Goal: Information Seeking & Learning: Find contact information

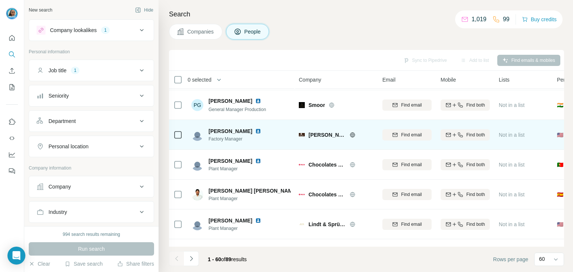
scroll to position [186, 0]
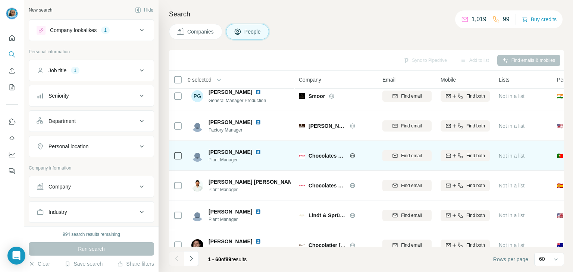
click at [350, 157] on icon at bounding box center [352, 156] width 6 height 6
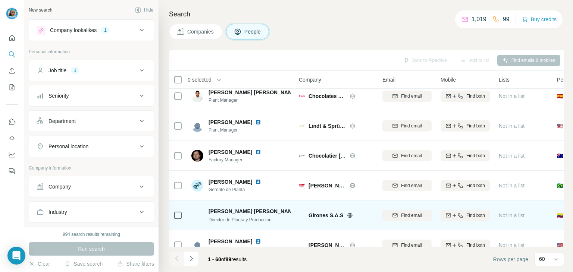
scroll to position [373, 0]
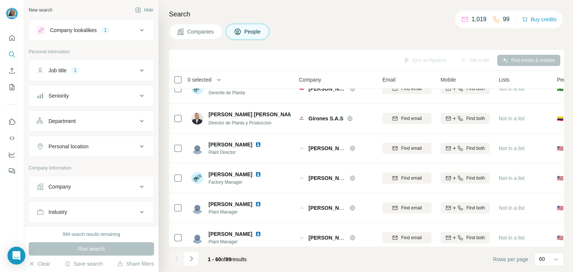
click at [86, 149] on div "Personal location" at bounding box center [68, 146] width 40 height 7
click at [76, 164] on input "text" at bounding box center [92, 164] width 110 height 13
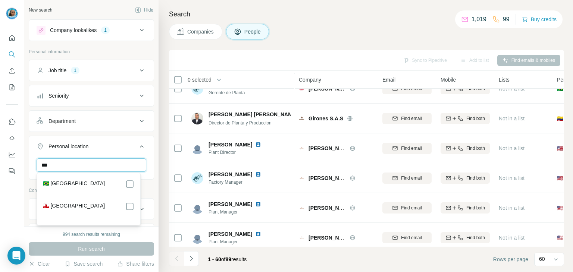
type input "***"
click at [92, 188] on div "🇧🇷 Brazil" at bounding box center [88, 184] width 91 height 9
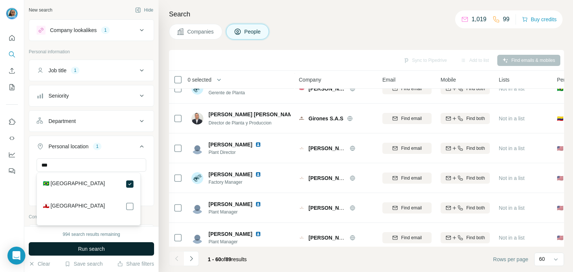
click at [133, 251] on button "Run search" at bounding box center [91, 248] width 125 height 13
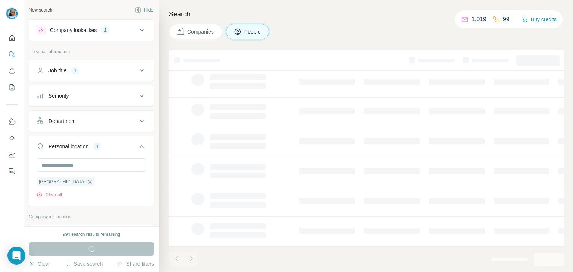
scroll to position [144, 0]
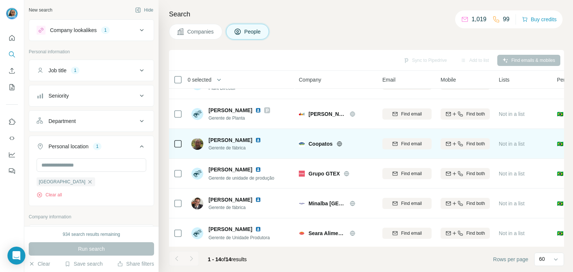
scroll to position [263, 0]
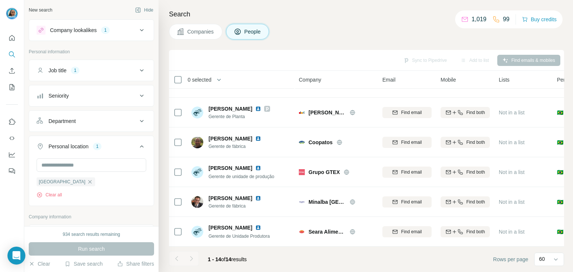
click at [96, 29] on div "Company lookalikes" at bounding box center [73, 29] width 47 height 7
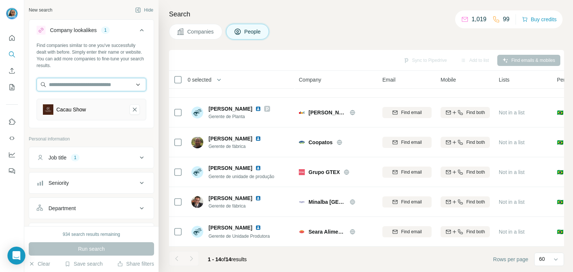
click at [113, 85] on input "text" at bounding box center [92, 84] width 110 height 13
click at [219, 45] on div "Search Companies People Sync to Pipedrive Add to list Find emails & mobiles 0 s…" at bounding box center [365, 136] width 414 height 272
click at [208, 35] on span "Companies" at bounding box center [200, 31] width 27 height 7
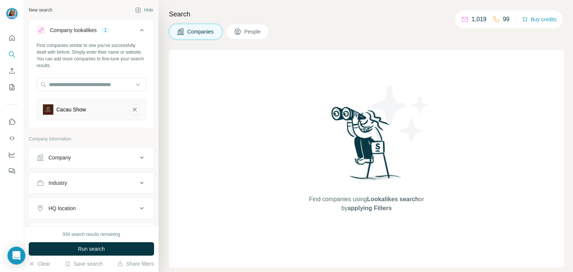
click at [133, 110] on icon "Cacau Show-remove-button" at bounding box center [135, 110] width 4 height 4
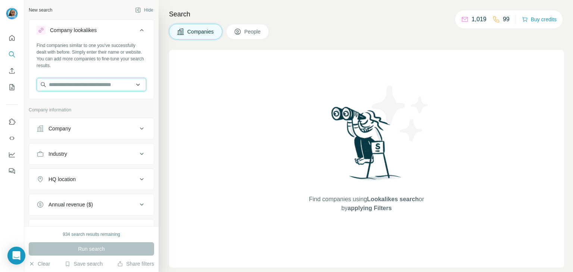
click at [104, 88] on input "text" at bounding box center [92, 84] width 110 height 13
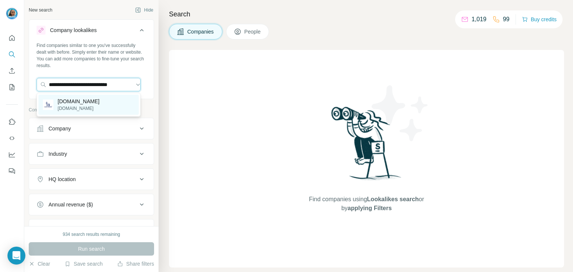
type input "**********"
click at [100, 98] on p "novonordisk.com.br" at bounding box center [79, 101] width 42 height 7
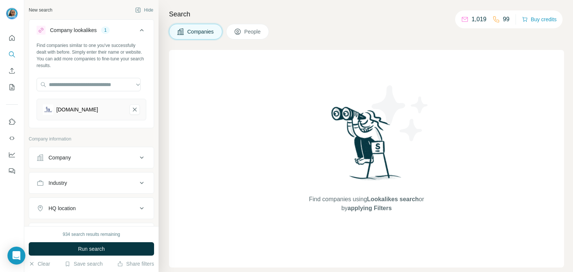
scroll to position [0, 0]
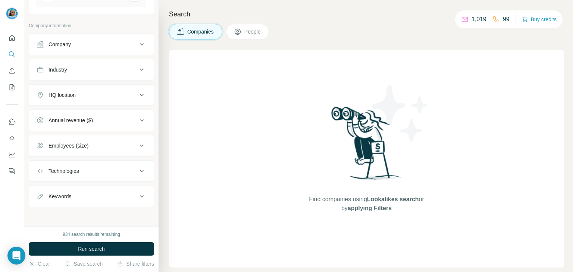
scroll to position [114, 0]
click at [86, 39] on button "Company" at bounding box center [91, 44] width 124 height 18
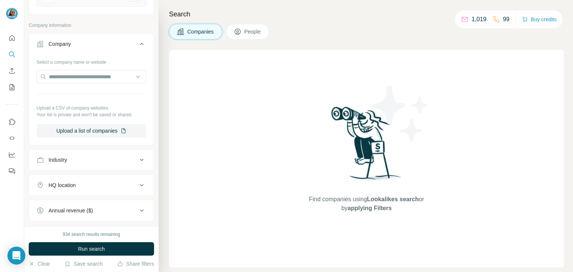
click at [91, 44] on div "Company" at bounding box center [87, 43] width 101 height 7
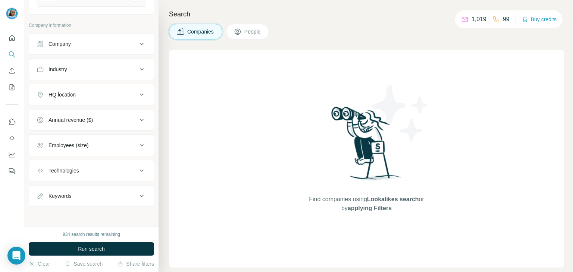
click at [78, 45] on div "Company" at bounding box center [87, 43] width 101 height 7
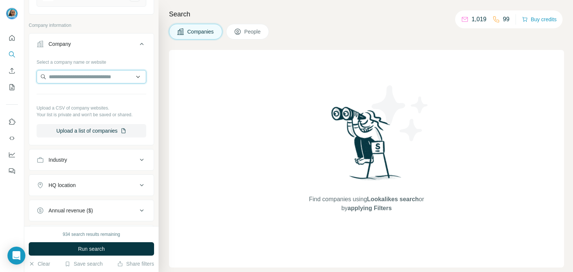
click at [73, 77] on input "text" at bounding box center [92, 76] width 110 height 13
paste input "**********"
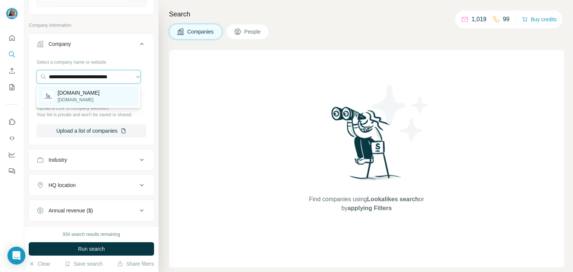
type input "**********"
click at [92, 97] on p "novonordisk.com.br" at bounding box center [79, 100] width 42 height 7
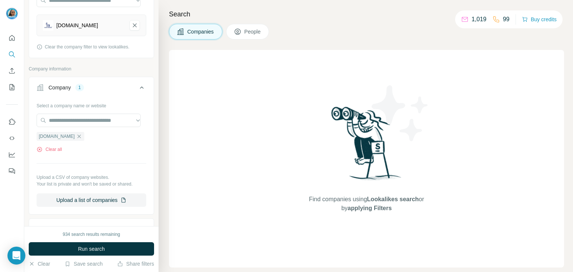
scroll to position [39, 0]
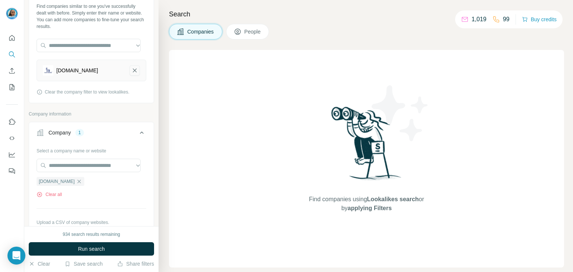
click at [134, 70] on div "novonordisk.com.br" at bounding box center [92, 71] width 110 height 22
click at [131, 69] on icon "novonordisk.com.br-remove-button" at bounding box center [134, 70] width 7 height 7
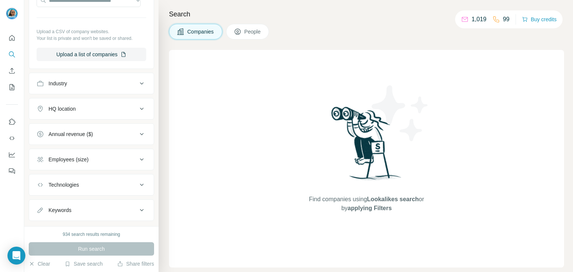
scroll to position [175, 0]
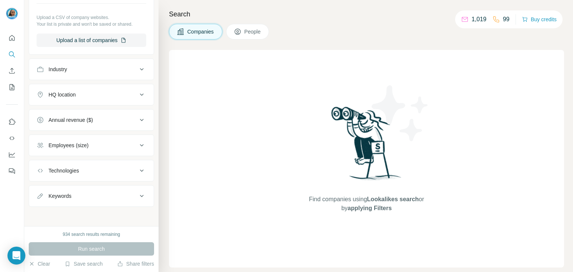
click at [83, 72] on button "Industry" at bounding box center [91, 69] width 124 height 18
click at [72, 100] on button "HQ location" at bounding box center [91, 95] width 124 height 18
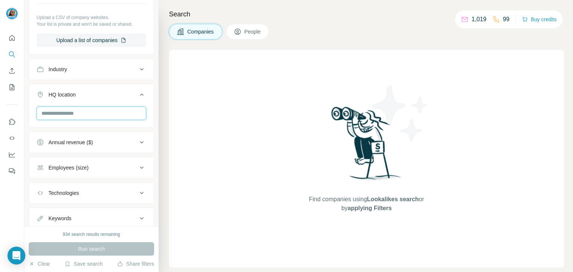
click at [88, 116] on input "text" at bounding box center [92, 113] width 110 height 13
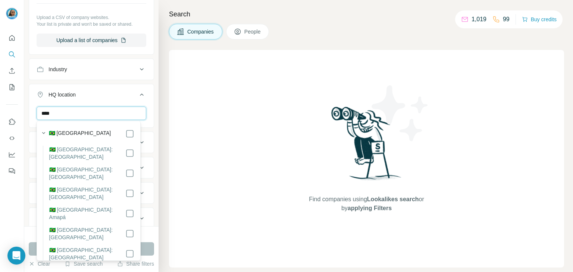
type input "****"
click at [70, 135] on div "🇧🇷 Brazil" at bounding box center [91, 133] width 85 height 9
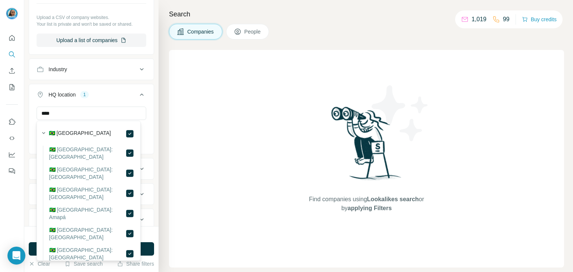
click at [148, 127] on div "New search Hide Company lookalikes Find companies similar to one you've success…" at bounding box center [91, 113] width 134 height 226
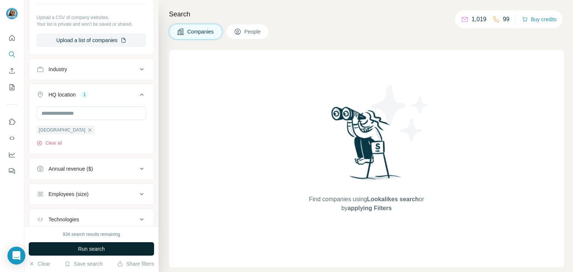
click at [136, 246] on button "Run search" at bounding box center [91, 248] width 125 height 13
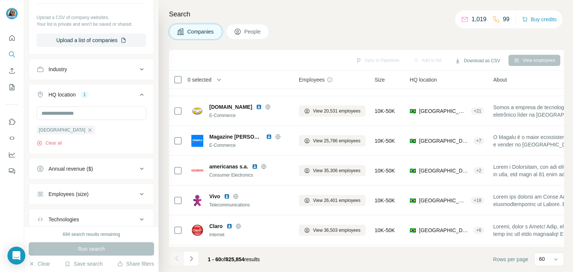
scroll to position [708, 0]
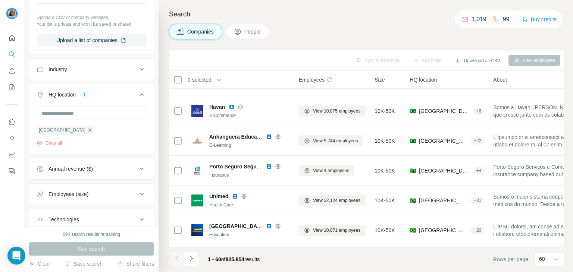
click at [254, 37] on button "People" at bounding box center [247, 32] width 43 height 16
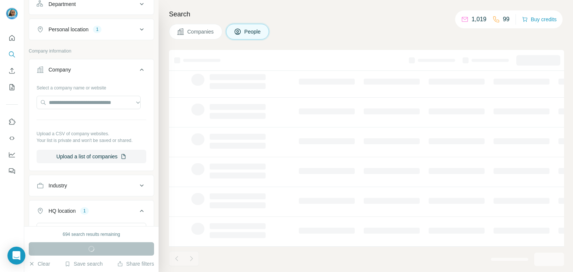
scroll to position [291, 0]
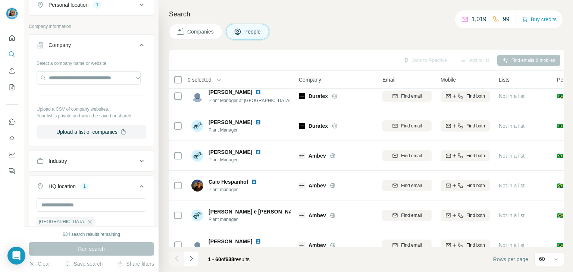
scroll to position [224, 0]
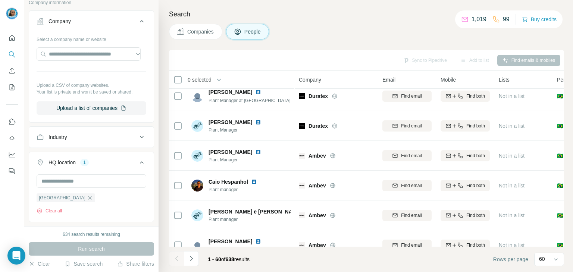
click at [89, 42] on div "Select a company name or website Upload a CSV of company websites. Your list is…" at bounding box center [92, 74] width 110 height 82
click at [94, 55] on input "text" at bounding box center [89, 53] width 104 height 13
paste input "**********"
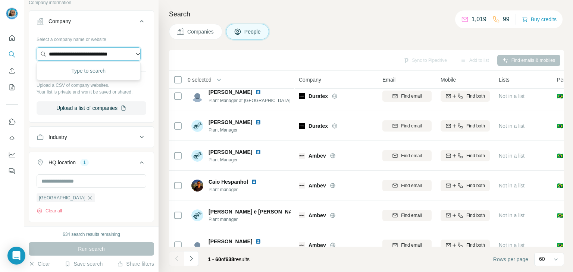
scroll to position [0, 5]
type input "**********"
click at [99, 69] on p "novonordisk.com.br" at bounding box center [79, 69] width 42 height 7
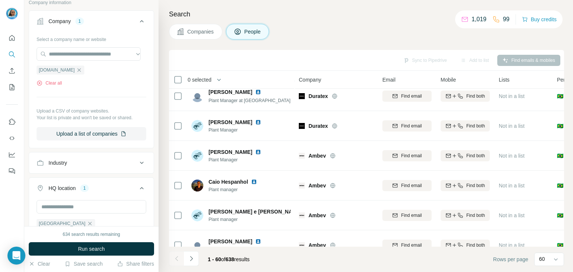
scroll to position [0, 0]
click at [127, 252] on button "Run search" at bounding box center [91, 248] width 125 height 13
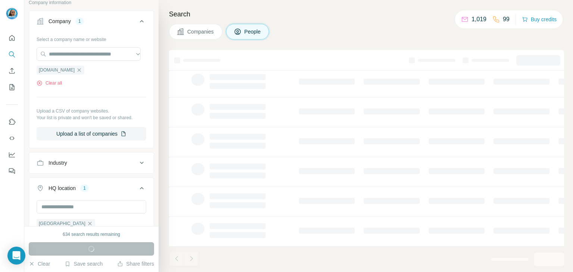
scroll to position [144, 0]
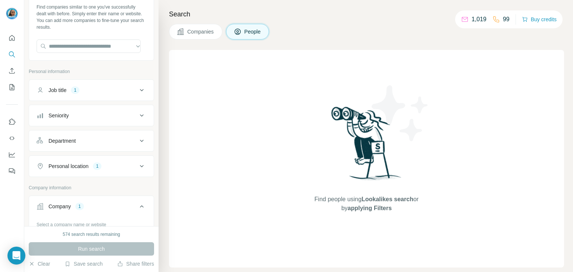
scroll to position [37, 0]
click at [92, 164] on div "Personal location 1" at bounding box center [87, 167] width 101 height 7
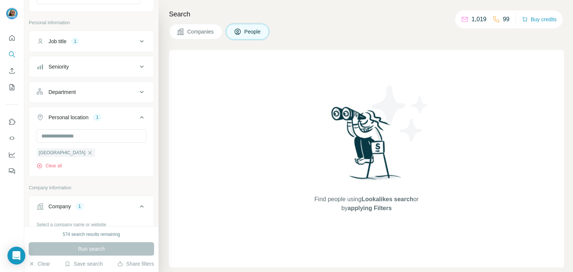
scroll to position [75, 0]
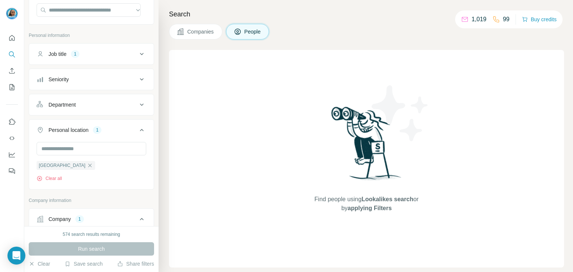
click at [75, 59] on button "Job title 1" at bounding box center [91, 54] width 124 height 18
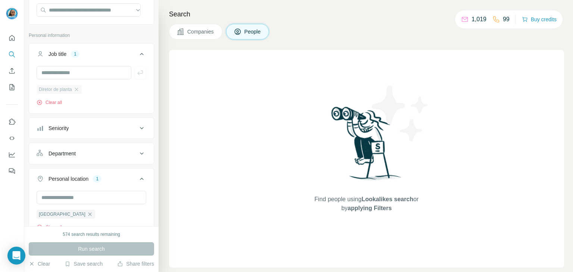
click at [82, 90] on div "Diretor de planta" at bounding box center [59, 89] width 45 height 9
click at [78, 88] on icon "button" at bounding box center [76, 89] width 6 height 6
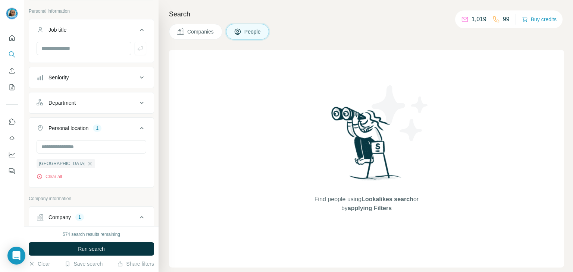
scroll to position [149, 0]
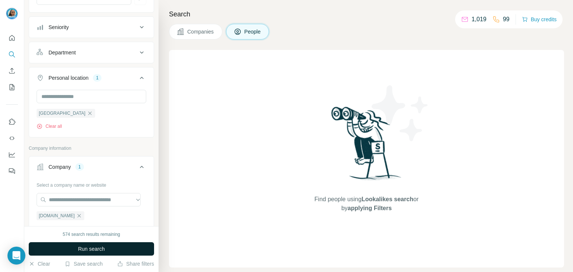
click at [98, 247] on span "Run search" at bounding box center [91, 248] width 27 height 7
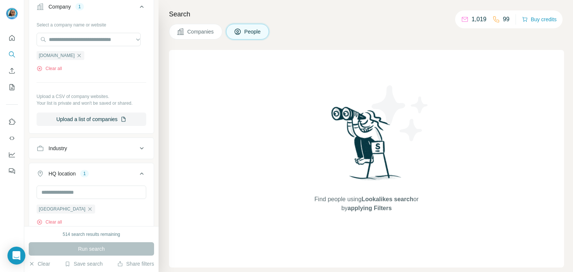
scroll to position [335, 0]
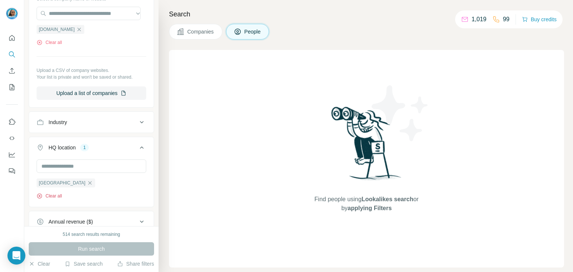
click at [51, 196] on button "Clear all" at bounding box center [49, 196] width 25 height 7
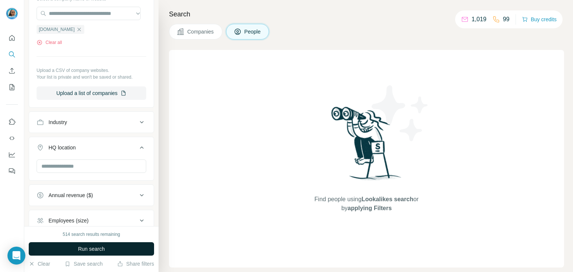
click at [97, 250] on span "Run search" at bounding box center [91, 248] width 27 height 7
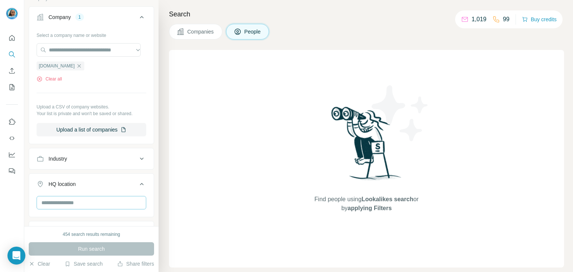
scroll to position [262, 0]
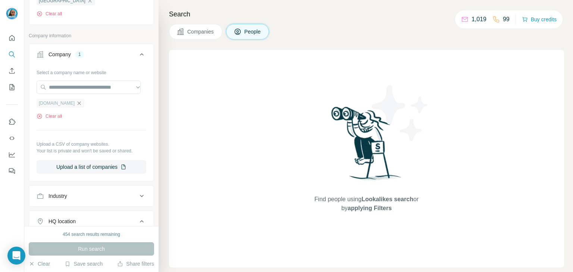
click at [82, 103] on icon "button" at bounding box center [79, 103] width 6 height 6
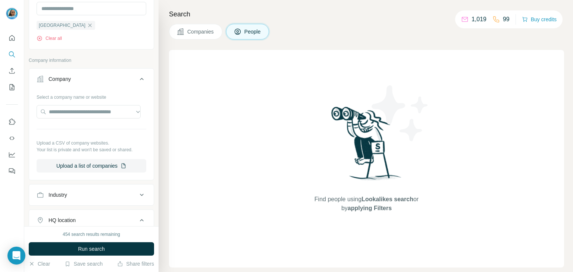
scroll to position [150, 0]
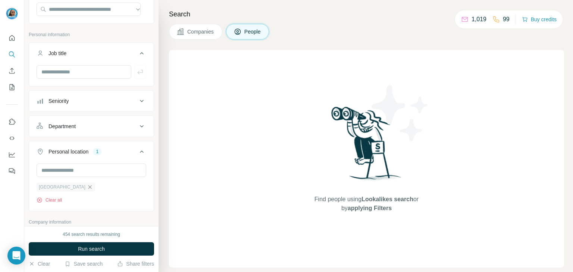
scroll to position [1, 0]
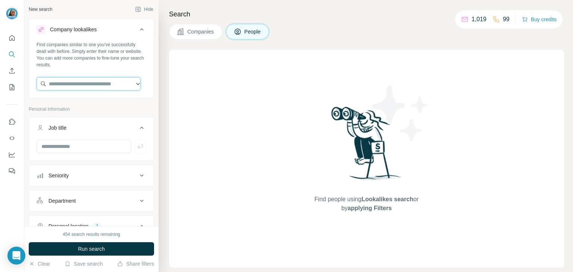
click at [95, 87] on input "text" at bounding box center [89, 83] width 104 height 13
paste input "**********"
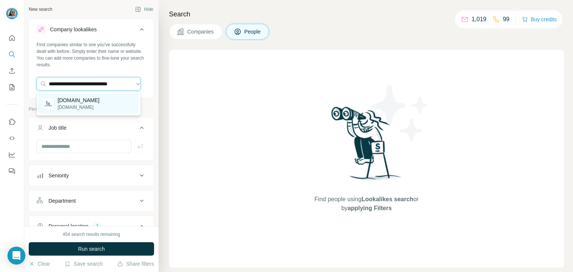
type input "**********"
click at [97, 95] on div "novonordisk.com.br novonordisk.com.br" at bounding box center [88, 104] width 100 height 20
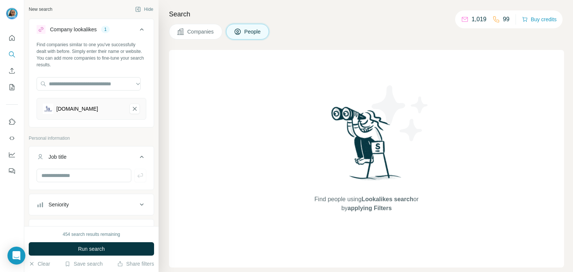
scroll to position [0, 0]
click at [128, 250] on button "Run search" at bounding box center [91, 248] width 125 height 13
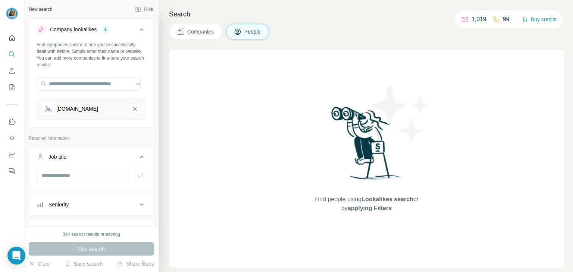
click at [195, 35] on span "Companies" at bounding box center [200, 31] width 27 height 7
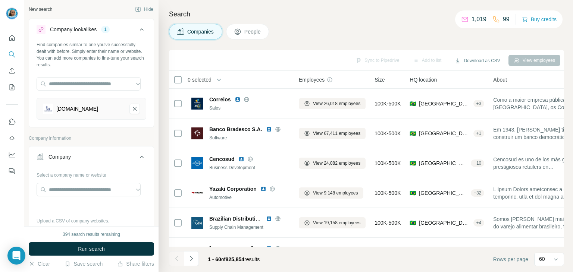
scroll to position [186, 0]
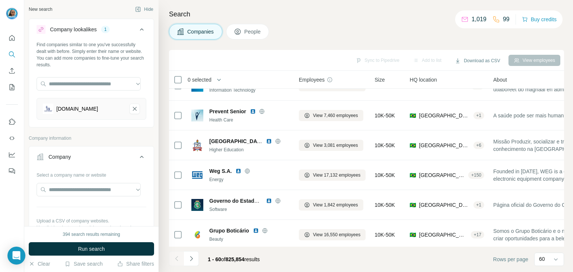
scroll to position [1305, 0]
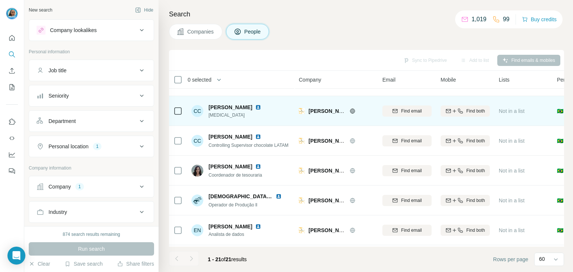
scroll to position [149, 0]
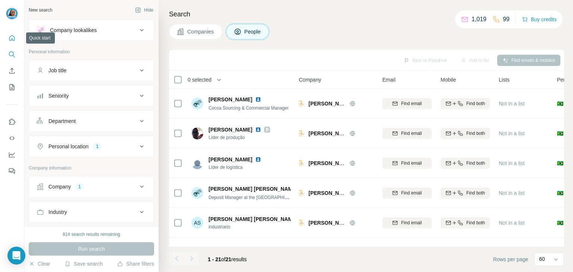
click at [12, 34] on icon "Quick start" at bounding box center [11, 37] width 7 height 7
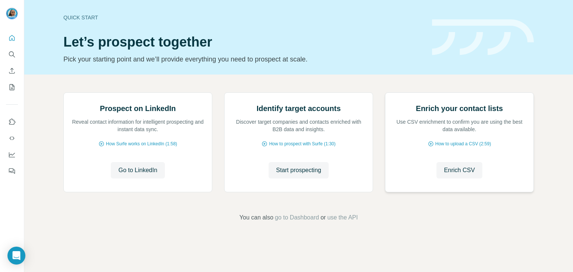
scroll to position [50, 0]
click at [171, 147] on span "How Surfe works on LinkedIn (1:58)" at bounding box center [141, 144] width 71 height 7
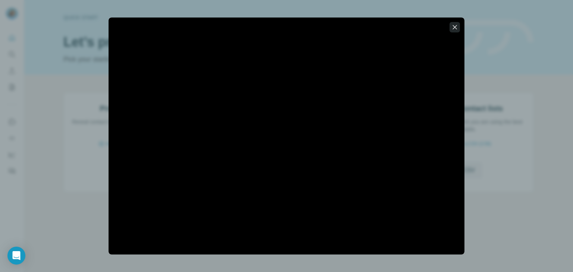
click at [451, 25] on icon "button" at bounding box center [454, 26] width 7 height 7
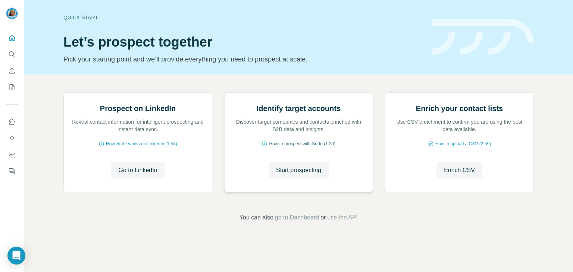
click at [312, 147] on span "How to prospect with Surfe (1:30)" at bounding box center [302, 144] width 66 height 7
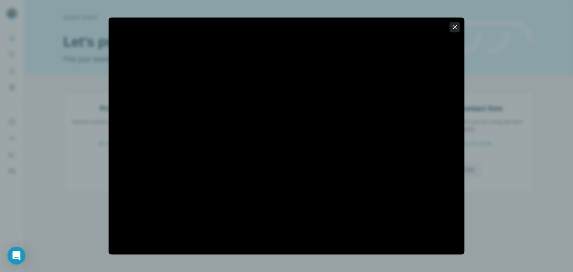
click at [458, 27] on icon "button" at bounding box center [454, 26] width 7 height 7
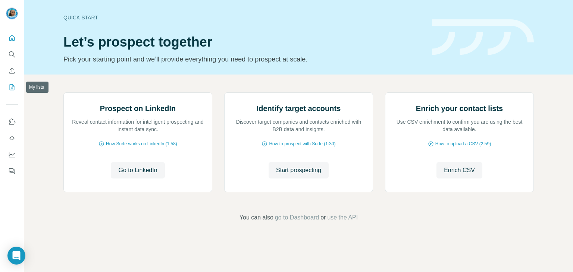
click at [13, 89] on icon "My lists" at bounding box center [11, 86] width 7 height 7
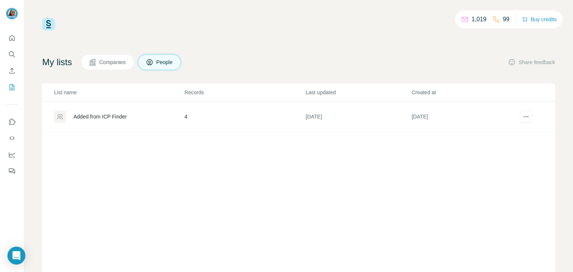
click at [133, 57] on button "Companies" at bounding box center [107, 62] width 53 height 16
click at [124, 63] on span "Companies" at bounding box center [112, 62] width 27 height 7
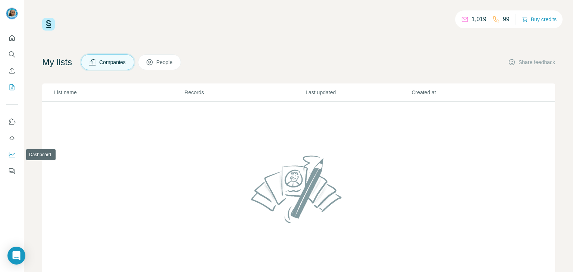
click at [12, 157] on icon "Dashboard" at bounding box center [12, 154] width 6 height 5
click at [12, 38] on icon "Quick start" at bounding box center [12, 38] width 6 height 6
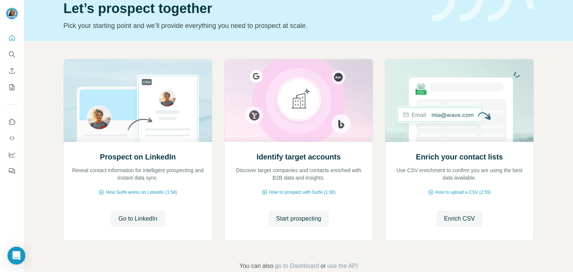
scroll to position [37, 0]
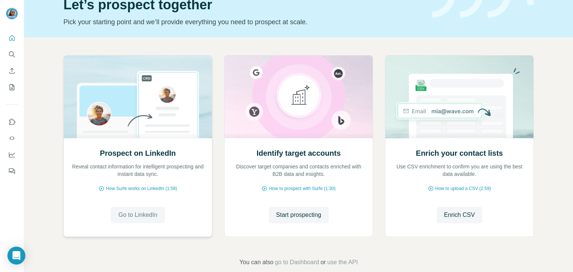
click at [143, 211] on span "Go to LinkedIn" at bounding box center [137, 215] width 39 height 9
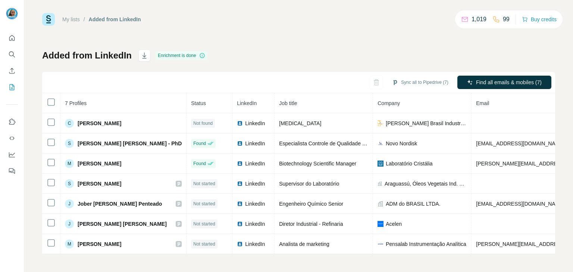
scroll to position [7, 0]
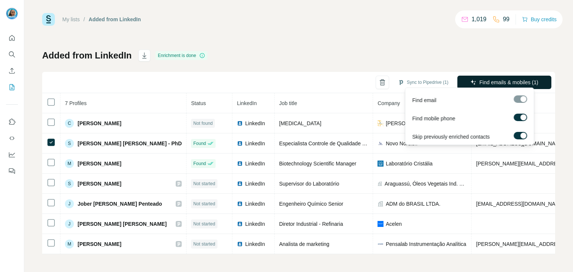
click at [537, 78] on button "Find emails & mobiles (1)" at bounding box center [504, 82] width 94 height 13
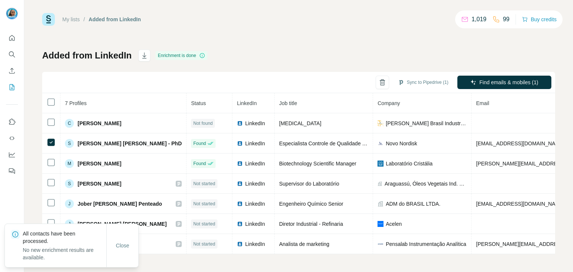
click at [365, 52] on div "Added from LinkedIn Enrichment is done Sync to Pipedrive (1) Find emails & mobi…" at bounding box center [298, 152] width 513 height 205
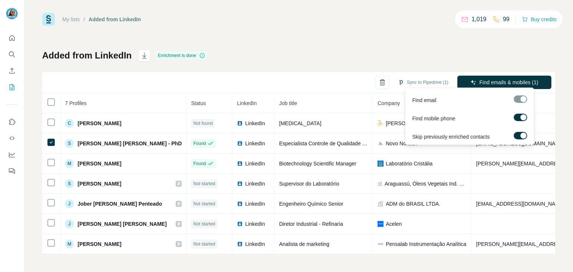
click at [521, 119] on div at bounding box center [523, 117] width 6 height 6
click at [495, 82] on button "Find emails (1)" at bounding box center [516, 82] width 69 height 13
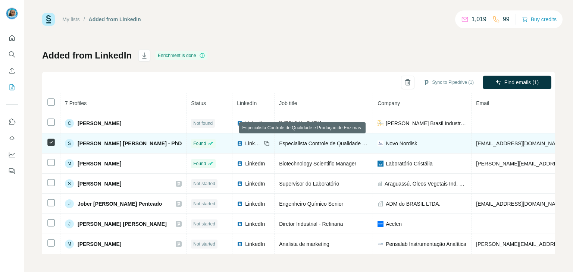
click at [473, 144] on td "[EMAIL_ADDRESS][DOMAIN_NAME]" at bounding box center [563, 143] width 184 height 20
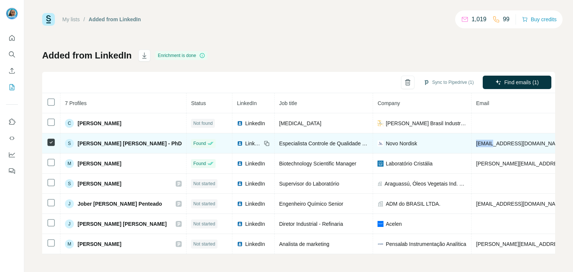
click at [473, 144] on td "sgomes@novonordisk.com" at bounding box center [563, 143] width 184 height 20
click at [101, 141] on span "Shirley Gomes Magalhães - PhD" at bounding box center [130, 143] width 104 height 7
click at [68, 139] on div "S" at bounding box center [69, 143] width 9 height 9
click at [476, 142] on span "sgomes@novonordisk.com" at bounding box center [520, 144] width 88 height 6
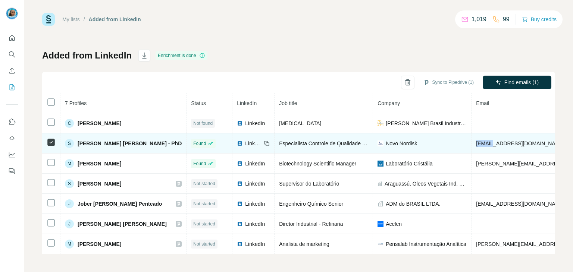
click at [476, 142] on span "sgomes@novonordisk.com" at bounding box center [520, 144] width 88 height 6
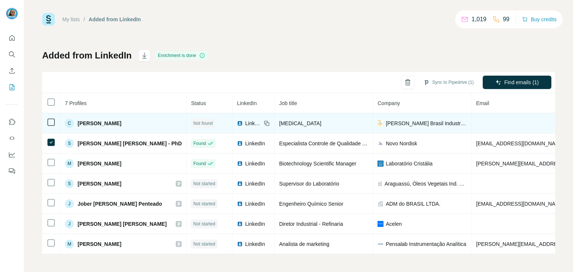
click at [527, 124] on td at bounding box center [563, 123] width 184 height 20
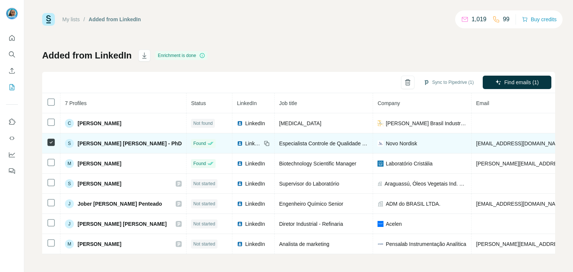
click at [509, 141] on span "sgomes@novonordisk.com" at bounding box center [520, 144] width 88 height 6
click at [526, 146] on td "sgomes@novonordisk.com" at bounding box center [563, 143] width 184 height 20
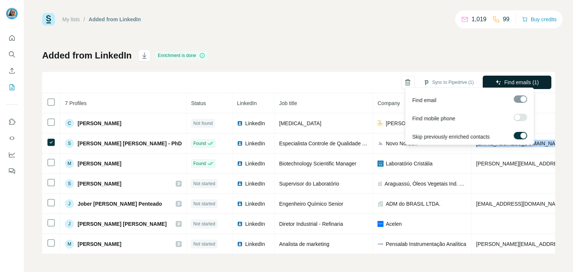
click at [526, 82] on span "Find emails (1)" at bounding box center [521, 82] width 35 height 7
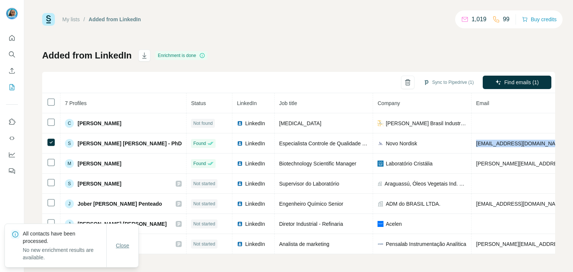
click at [122, 243] on span "Close" at bounding box center [122, 245] width 13 height 7
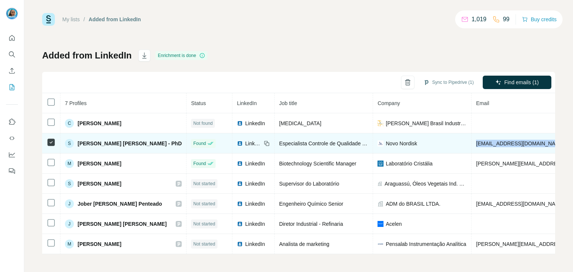
click at [532, 139] on td "sgomes@novonordisk.com" at bounding box center [563, 143] width 184 height 20
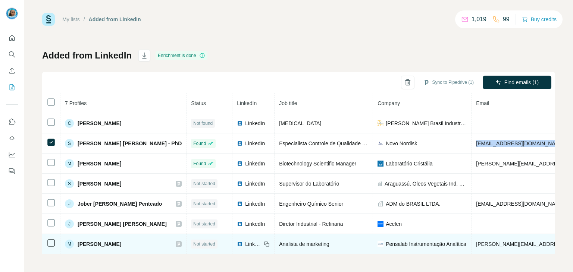
copy span "sgomes@novonordisk.com"
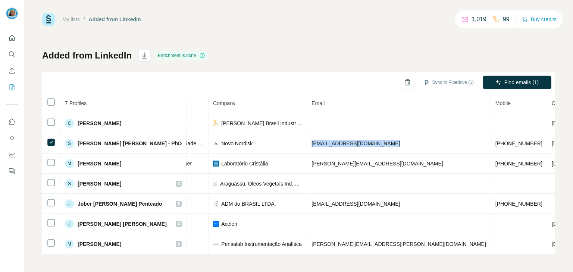
scroll to position [0, 174]
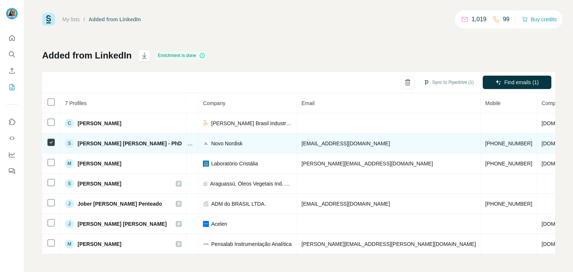
click at [485, 141] on span "+5538984115637" at bounding box center [508, 144] width 47 height 6
copy span "5538984115637"
click at [338, 142] on span "sgomes@novonordisk.com" at bounding box center [345, 144] width 88 height 6
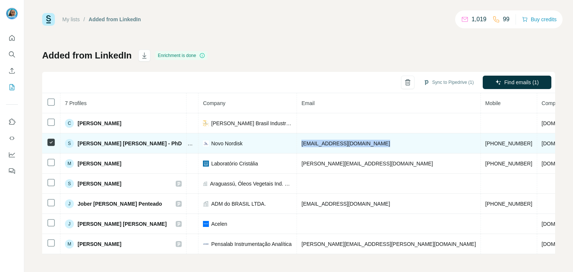
click at [338, 142] on span "sgomes@novonordisk.com" at bounding box center [345, 144] width 88 height 6
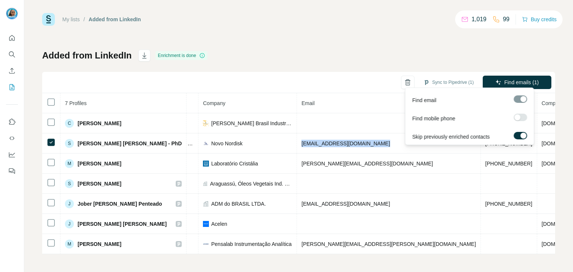
click at [520, 101] on div at bounding box center [519, 98] width 13 height 7
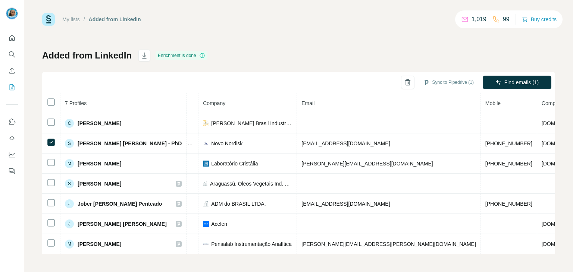
click at [357, 54] on div "Added from LinkedIn Enrichment is done Sync to Pipedrive (1) Find emails (1) 7 …" at bounding box center [298, 152] width 513 height 205
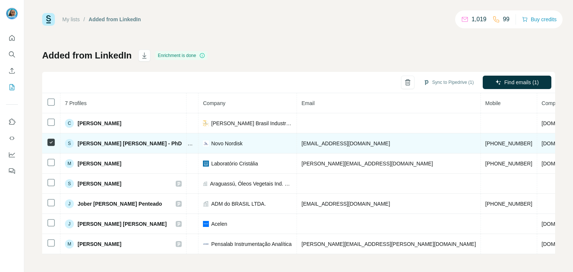
click at [328, 136] on td "sgomes@novonordisk.com" at bounding box center [389, 143] width 184 height 20
copy span "sgomes@novonordisk.com"
click at [92, 140] on span "Shirley Gomes Magalhães - PhD" at bounding box center [130, 143] width 104 height 7
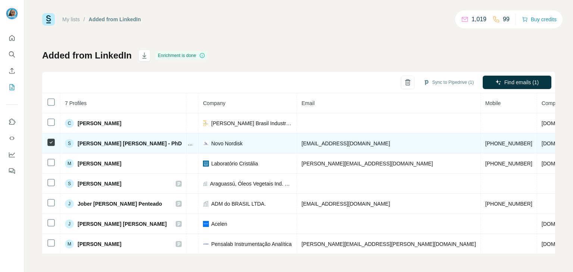
click at [211, 140] on span "Novo Nordisk" at bounding box center [226, 143] width 31 height 7
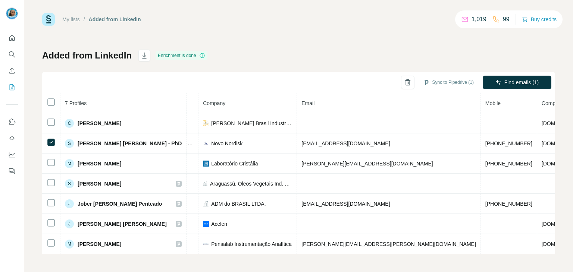
scroll to position [0, 0]
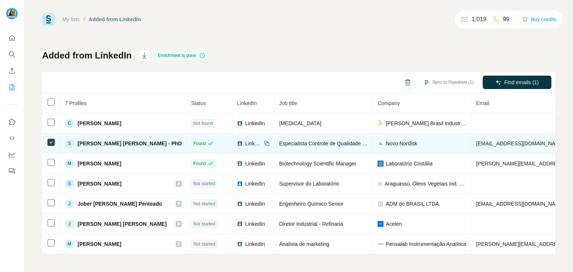
click at [245, 140] on span "LinkedIn" at bounding box center [253, 143] width 16 height 7
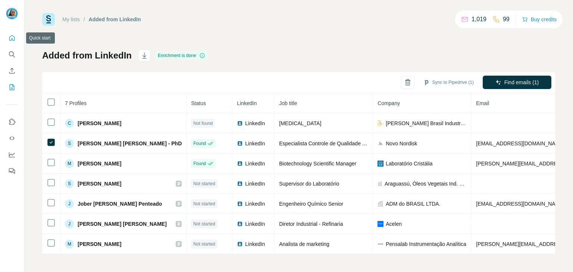
click at [12, 39] on icon "Quick start" at bounding box center [11, 37] width 7 height 7
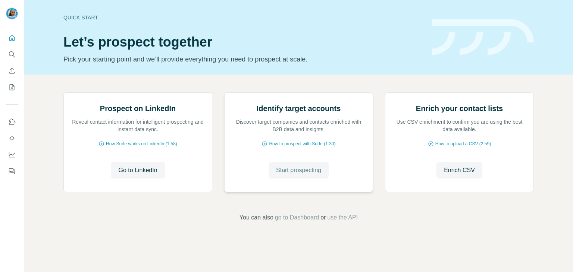
click at [297, 175] on span "Start prospecting" at bounding box center [298, 170] width 45 height 9
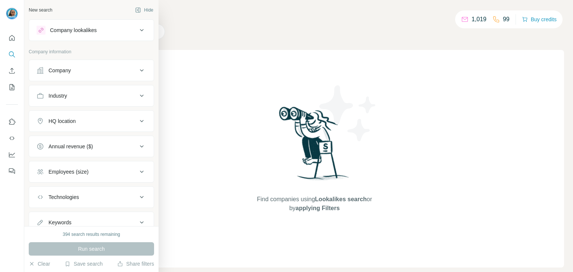
click at [78, 73] on div "Company" at bounding box center [87, 70] width 101 height 7
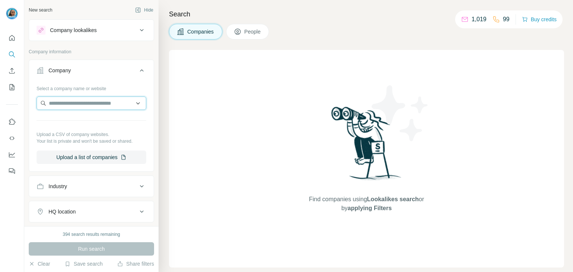
click at [82, 103] on input "text" at bounding box center [92, 103] width 110 height 13
paste input "**********"
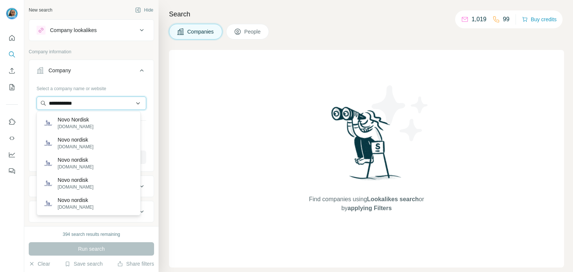
click at [120, 108] on input "**********" at bounding box center [92, 103] width 110 height 13
paste input "**********"
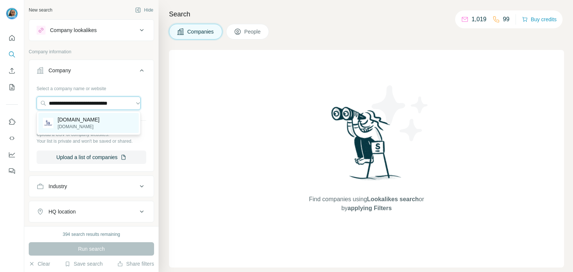
type input "**********"
click at [116, 117] on div "novonordisk.com.br novonordisk.com.br" at bounding box center [88, 123] width 100 height 20
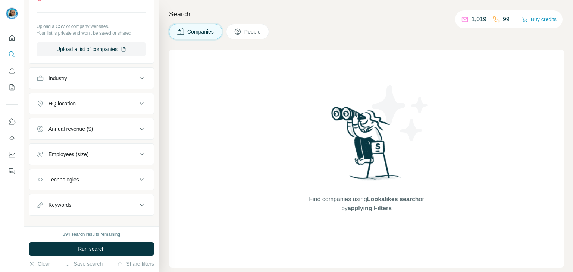
scroll to position [143, 0]
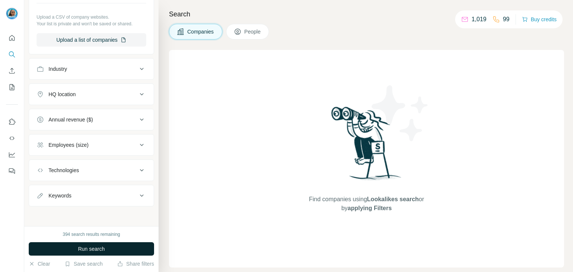
click at [116, 245] on button "Run search" at bounding box center [91, 248] width 125 height 13
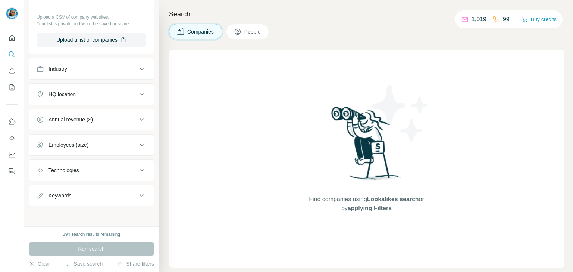
click at [233, 32] on button "People" at bounding box center [247, 32] width 43 height 16
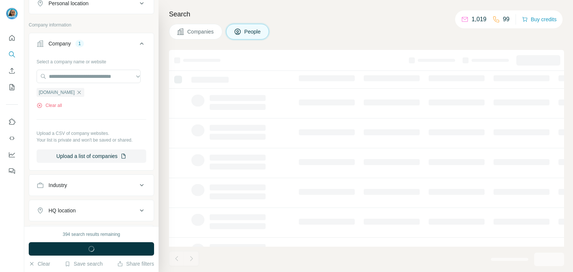
scroll to position [259, 0]
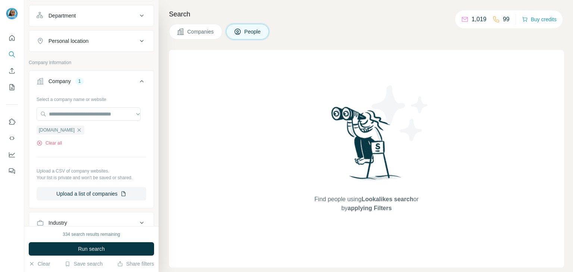
scroll to position [112, 0]
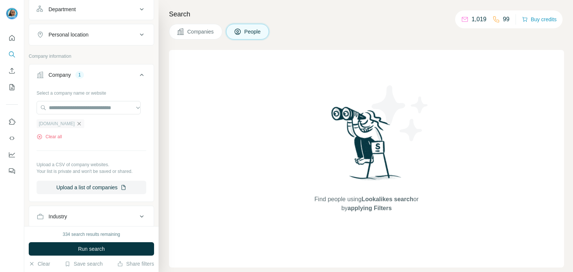
click at [82, 121] on icon "button" at bounding box center [79, 124] width 6 height 6
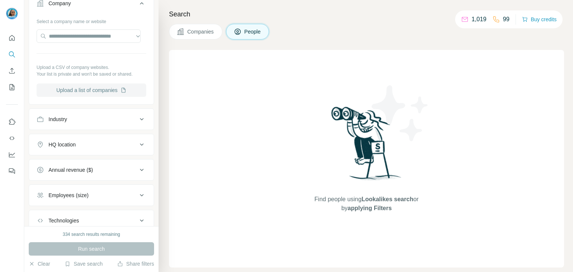
scroll to position [224, 0]
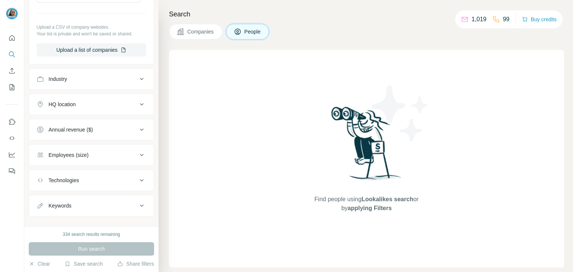
click at [97, 75] on div "Industry" at bounding box center [87, 78] width 101 height 7
click at [74, 96] on input at bounding box center [87, 98] width 92 height 8
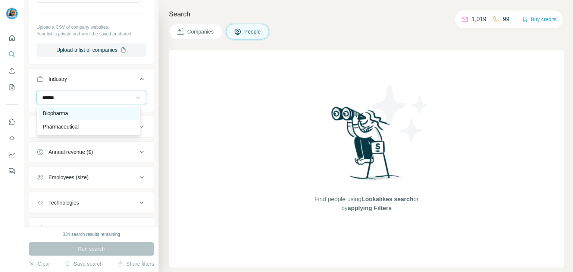
type input "******"
click at [78, 110] on div "Biopharma" at bounding box center [88, 113] width 91 height 7
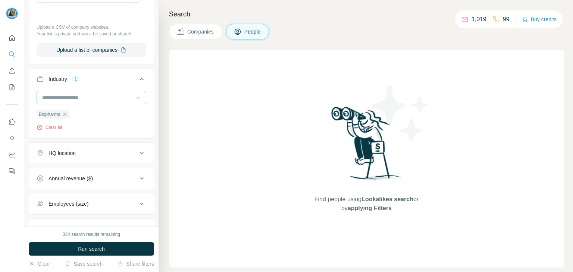
click at [75, 99] on input at bounding box center [87, 98] width 92 height 8
click at [75, 98] on input at bounding box center [87, 98] width 92 height 8
click at [73, 96] on input at bounding box center [87, 98] width 92 height 8
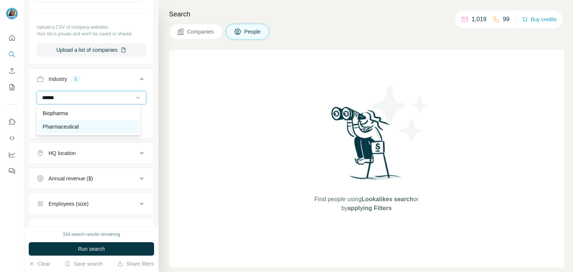
type input "******"
click at [79, 130] on p "Pharmaceutical" at bounding box center [61, 126] width 36 height 7
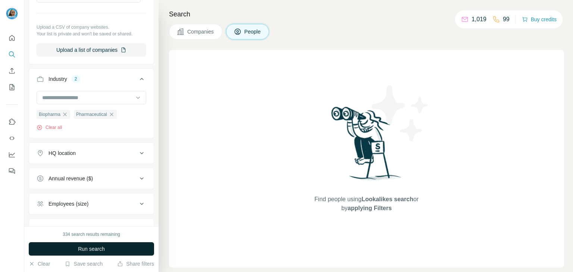
click at [124, 249] on button "Run search" at bounding box center [91, 248] width 125 height 13
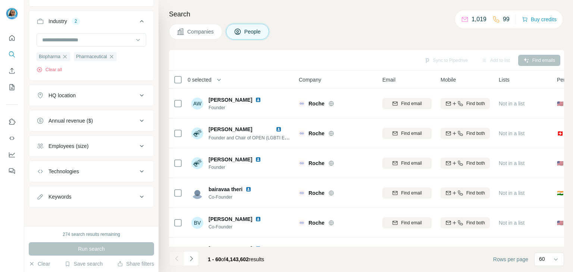
scroll to position [282, 0]
click at [78, 91] on div "HQ location" at bounding box center [87, 94] width 101 height 7
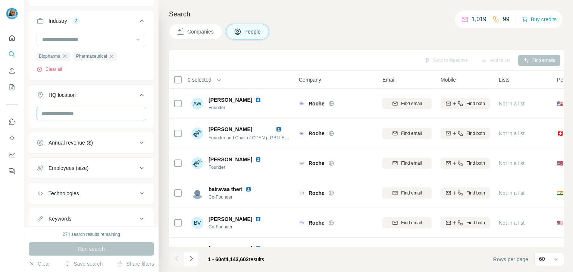
click at [75, 119] on div at bounding box center [92, 114] width 110 height 15
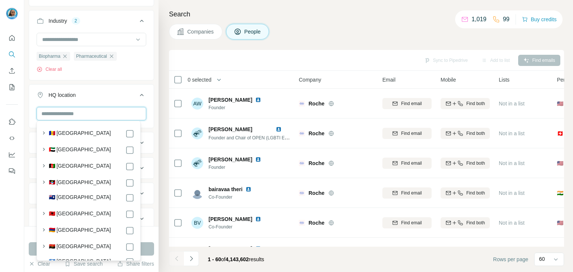
click at [73, 115] on input "text" at bounding box center [92, 113] width 110 height 13
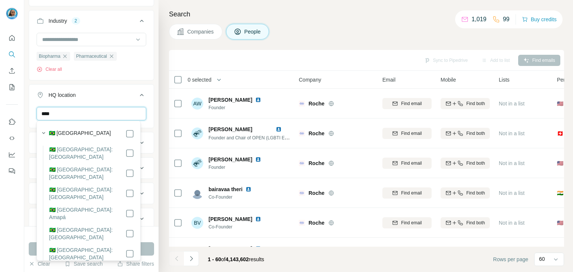
type input "****"
click at [81, 132] on div "🇧🇷 Brazil" at bounding box center [91, 133] width 85 height 9
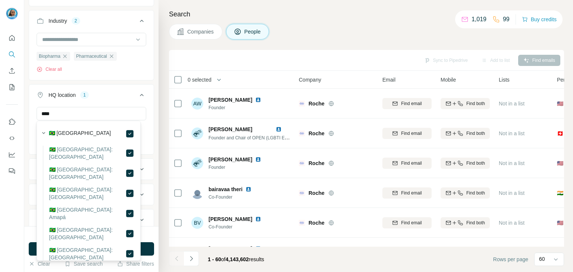
drag, startPoint x: 151, startPoint y: 252, endPoint x: 134, endPoint y: 251, distance: 16.8
click at [151, 252] on button "Run search" at bounding box center [91, 248] width 125 height 13
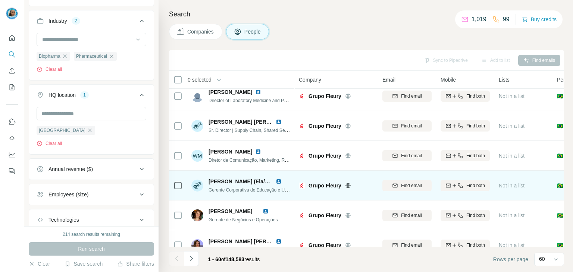
scroll to position [1603, 0]
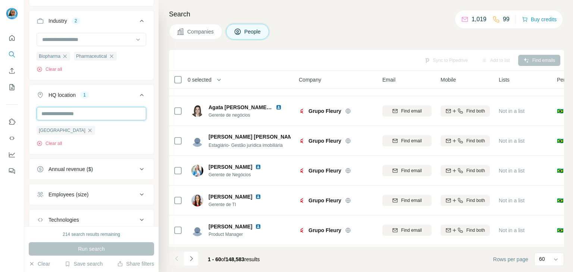
click at [67, 114] on input "text" at bounding box center [92, 113] width 110 height 13
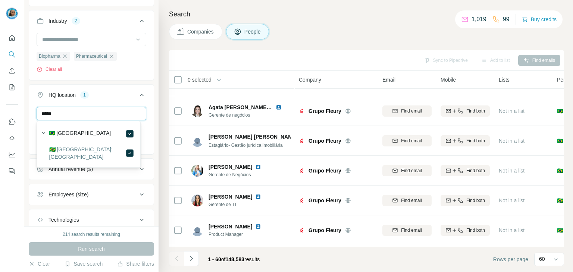
drag, startPoint x: 38, startPoint y: 110, endPoint x: 32, endPoint y: 106, distance: 7.0
click at [38, 110] on input "*****" at bounding box center [92, 113] width 110 height 13
type input "*****"
click at [29, 104] on div "HQ location 1 ***** Brazil Clear all" at bounding box center [91, 119] width 125 height 70
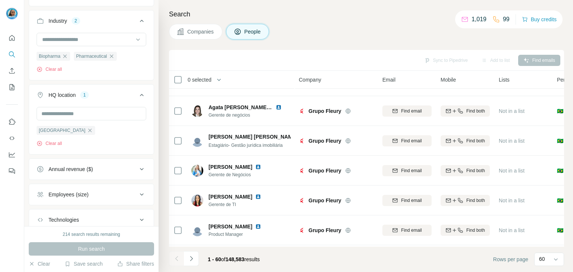
drag, startPoint x: 53, startPoint y: 129, endPoint x: 56, endPoint y: 125, distance: 4.7
click at [87, 129] on icon "button" at bounding box center [90, 130] width 6 height 6
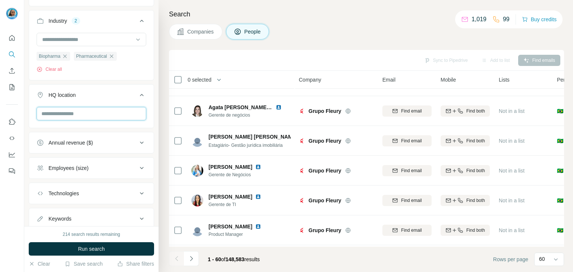
click at [61, 115] on input "text" at bounding box center [92, 113] width 110 height 13
type input "*****"
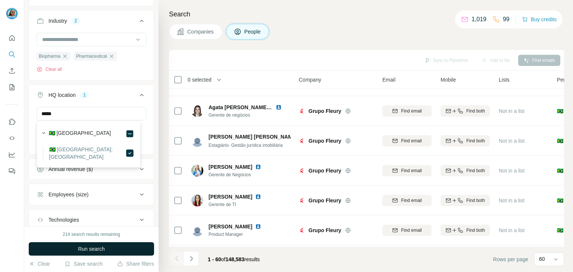
click at [149, 250] on button "Run search" at bounding box center [91, 248] width 125 height 13
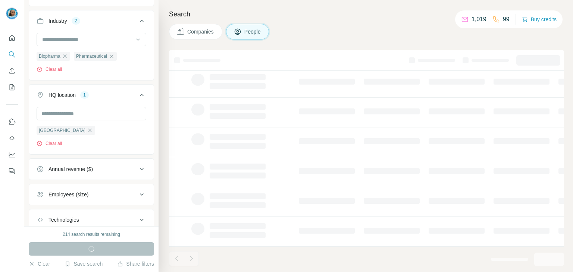
scroll to position [144, 0]
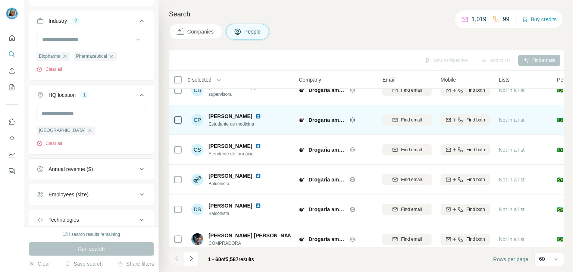
scroll to position [1635, 0]
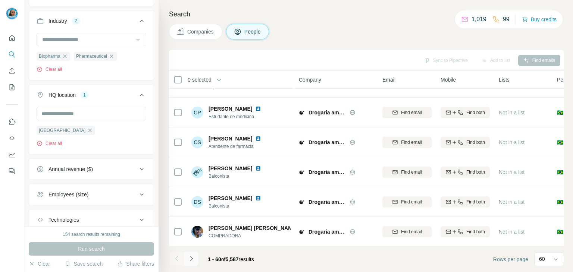
click at [194, 258] on icon "Navigate to next page" at bounding box center [190, 258] width 7 height 7
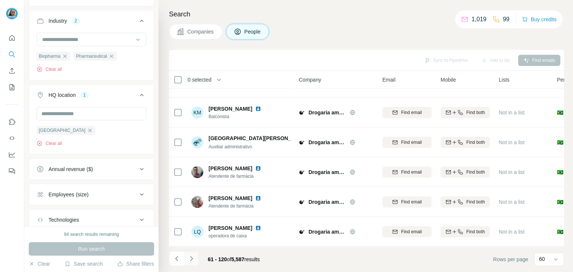
click at [194, 256] on icon "Navigate to next page" at bounding box center [190, 258] width 7 height 7
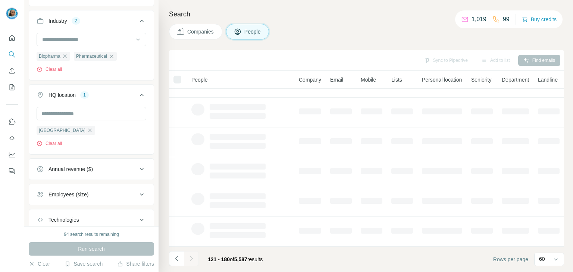
scroll to position [144, 0]
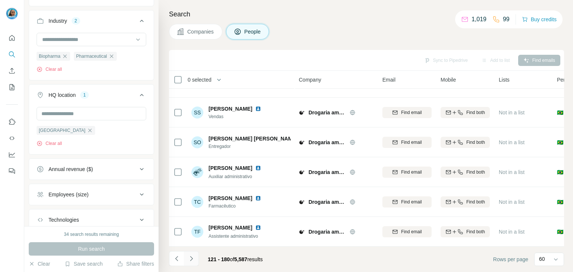
click at [194, 256] on icon "Navigate to next page" at bounding box center [190, 258] width 7 height 7
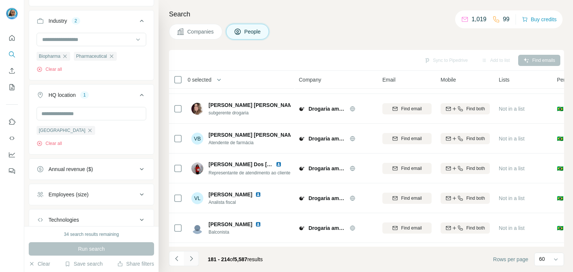
scroll to position [860, 0]
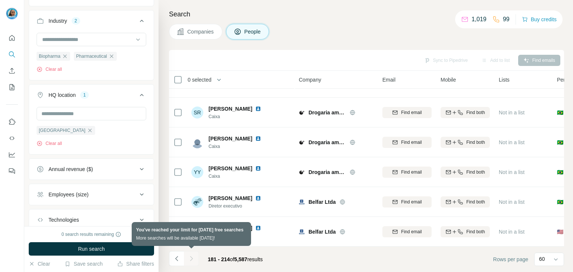
click at [191, 259] on div at bounding box center [191, 258] width 15 height 15
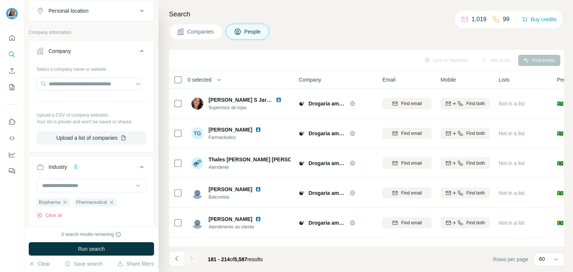
scroll to position [133, 0]
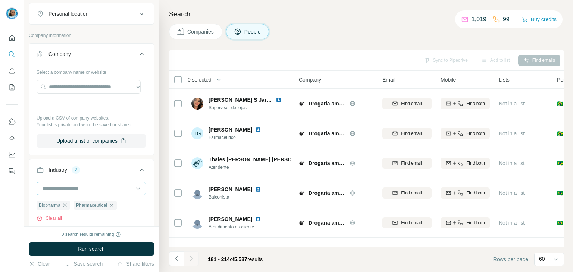
click at [85, 185] on input at bounding box center [87, 189] width 92 height 8
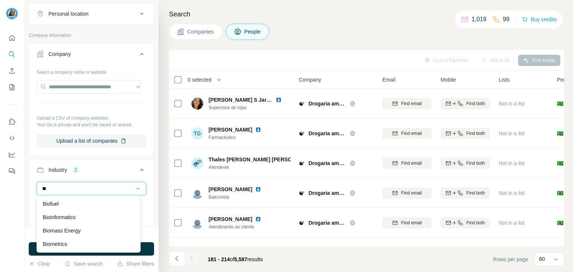
type input "*"
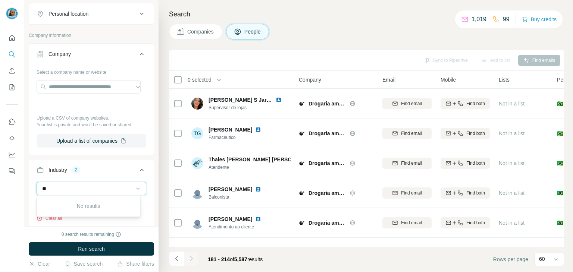
type input "*"
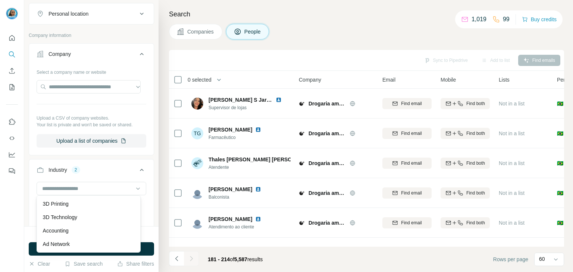
click at [15, 186] on div at bounding box center [12, 136] width 24 height 272
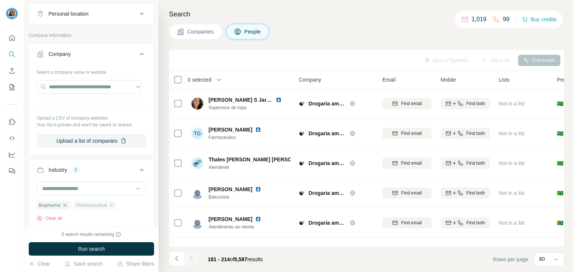
click at [113, 207] on div "Pharmaceutical" at bounding box center [95, 205] width 43 height 9
click at [114, 204] on icon "button" at bounding box center [111, 205] width 6 height 6
click at [87, 244] on button "Run search" at bounding box center [91, 248] width 125 height 13
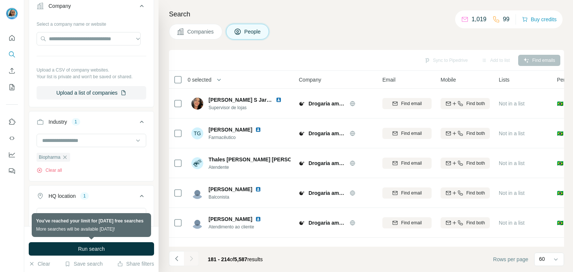
scroll to position [207, 0]
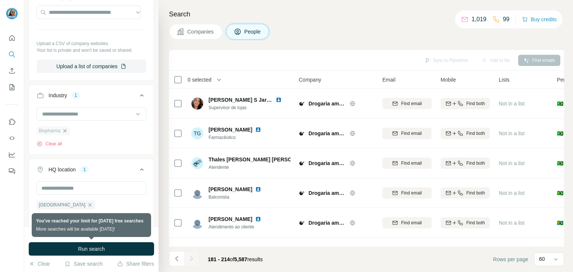
click at [68, 128] on icon "button" at bounding box center [65, 131] width 6 height 6
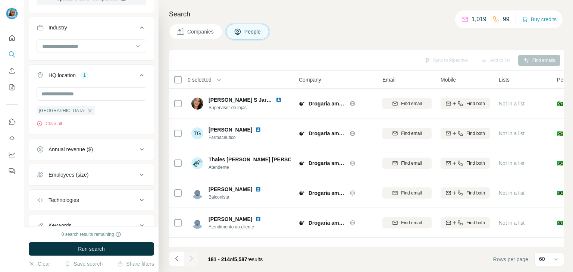
scroll to position [282, 0]
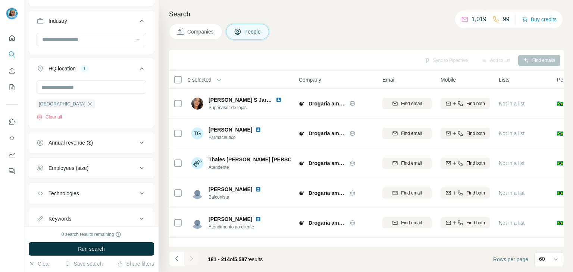
click at [95, 168] on div "Employees (size)" at bounding box center [87, 167] width 101 height 7
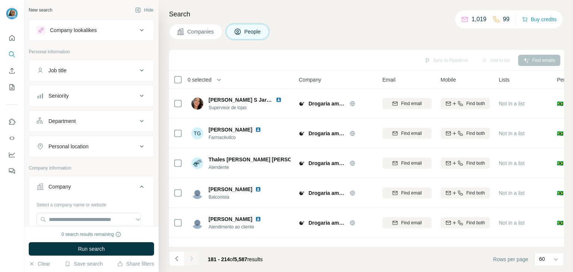
click at [85, 35] on button "Company lookalikes" at bounding box center [91, 30] width 124 height 18
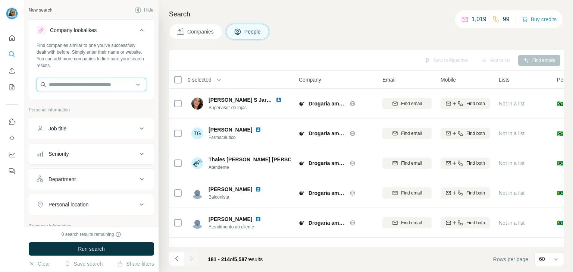
click at [100, 91] on input "text" at bounding box center [92, 84] width 110 height 13
paste input "**********"
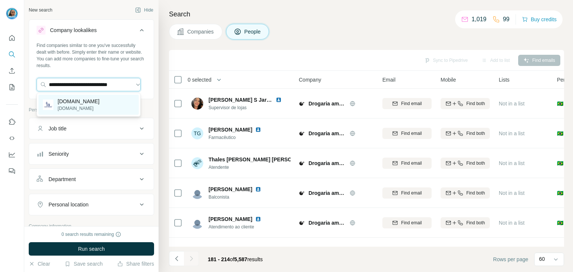
type input "**********"
click at [95, 111] on p "novonordisk.com.br" at bounding box center [79, 108] width 42 height 7
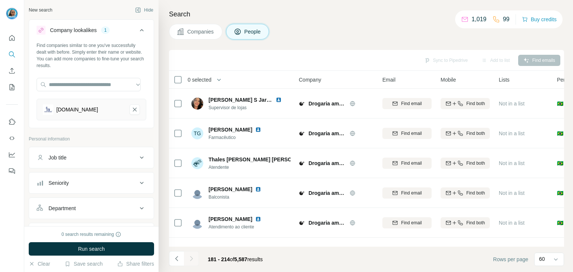
scroll to position [0, 0]
click at [122, 247] on button "Run search" at bounding box center [91, 248] width 125 height 13
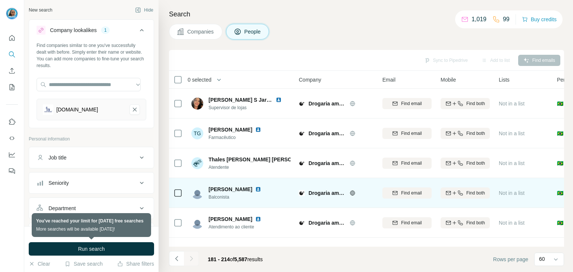
scroll to position [75, 0]
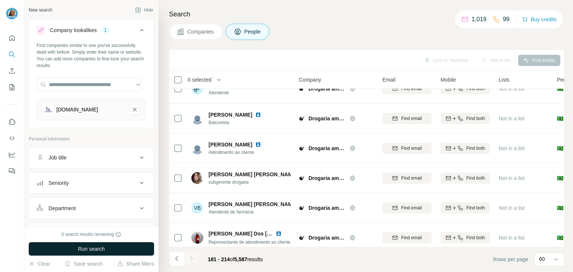
click at [130, 254] on button "Run search" at bounding box center [91, 248] width 125 height 13
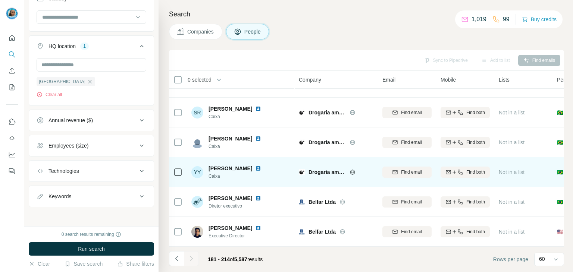
scroll to position [860, 0]
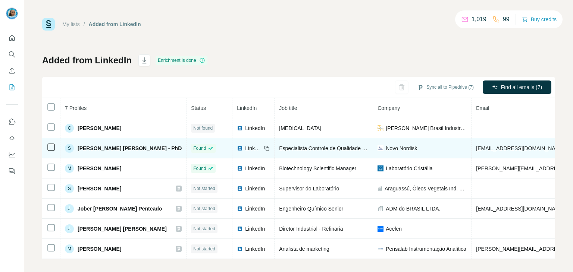
click at [385, 149] on span "Novo Nordisk" at bounding box center [400, 148] width 31 height 7
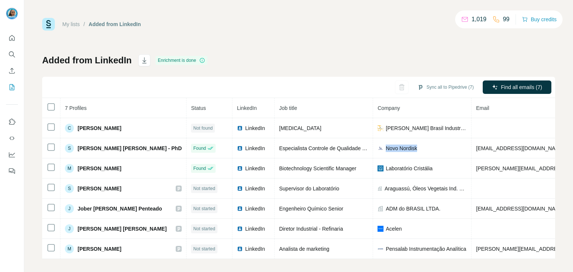
copy span "Novo Nordisk"
click at [15, 41] on icon "Quick start" at bounding box center [11, 37] width 7 height 7
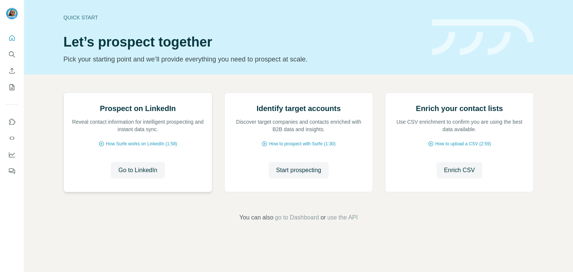
scroll to position [50, 0]
click at [124, 175] on span "Go to LinkedIn" at bounding box center [137, 170] width 39 height 9
